Goal: Find contact information: Find contact information

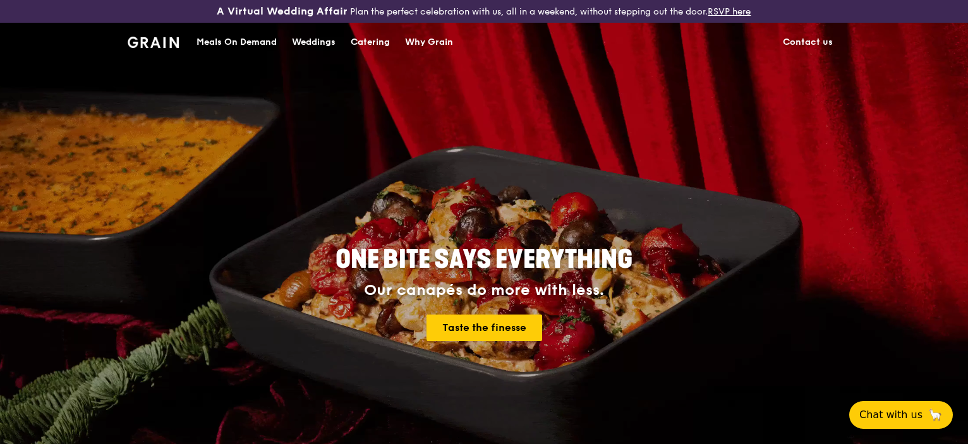
click at [832, 41] on link "Contact us" at bounding box center [807, 42] width 65 height 38
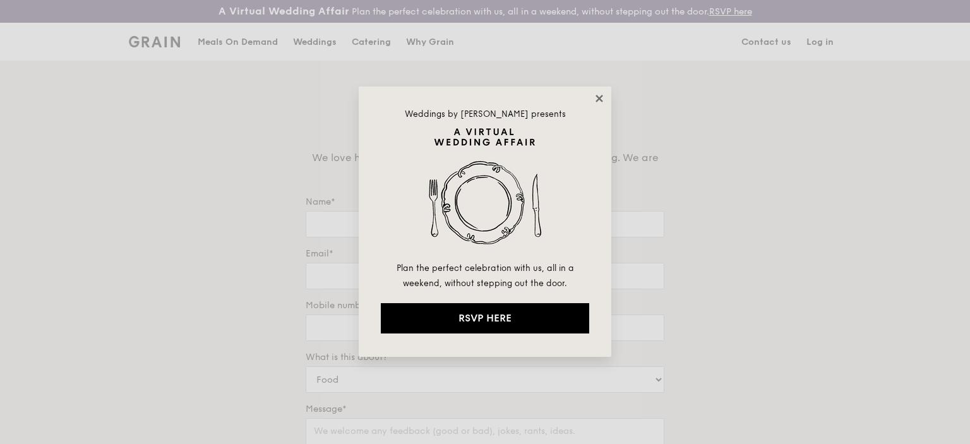
click at [601, 99] on icon at bounding box center [599, 98] width 7 height 7
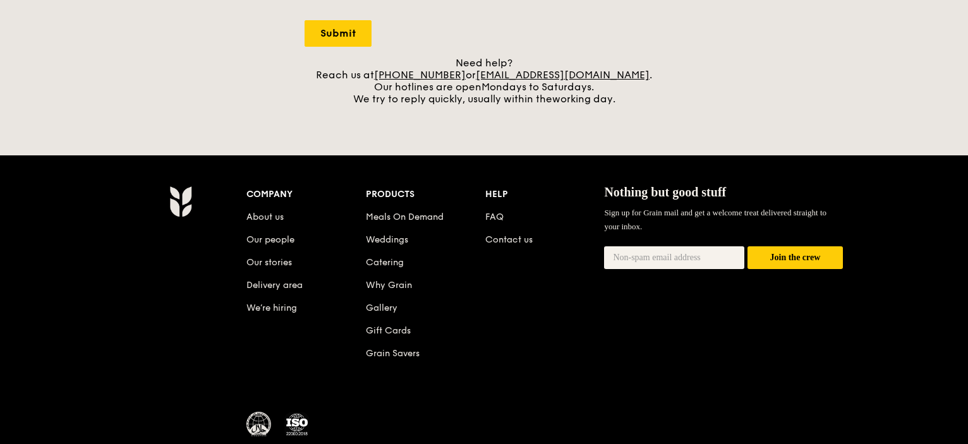
scroll to position [632, 0]
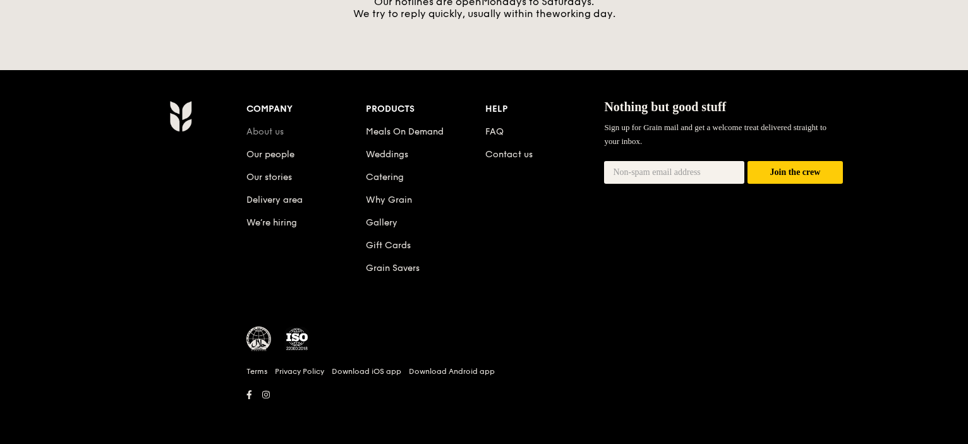
click at [246, 137] on link "About us" at bounding box center [264, 131] width 37 height 11
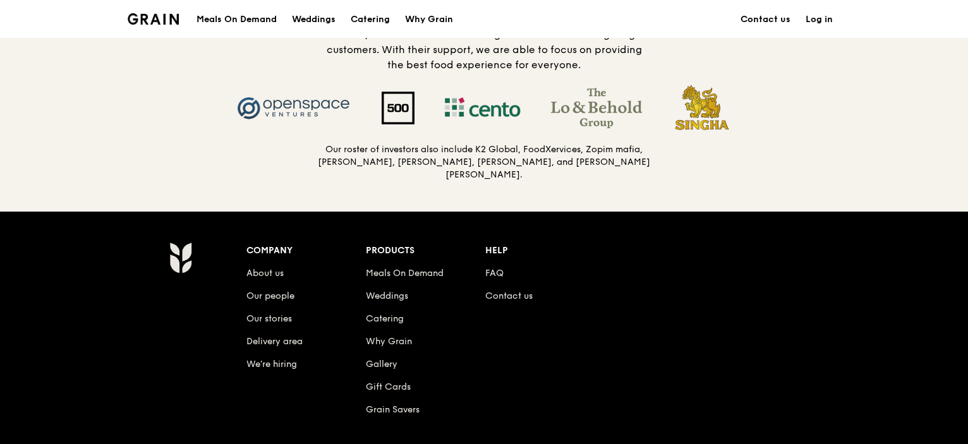
scroll to position [1327, 0]
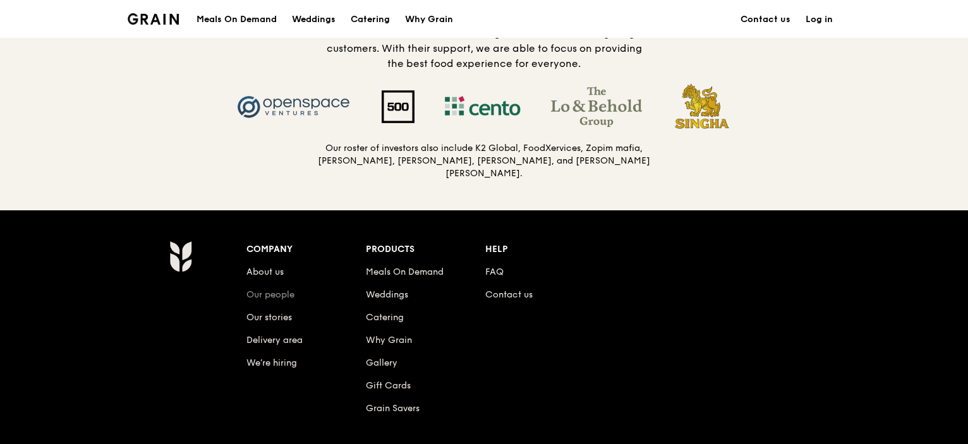
click at [265, 300] on link "Our people" at bounding box center [270, 294] width 48 height 11
